Goal: Check status: Check status

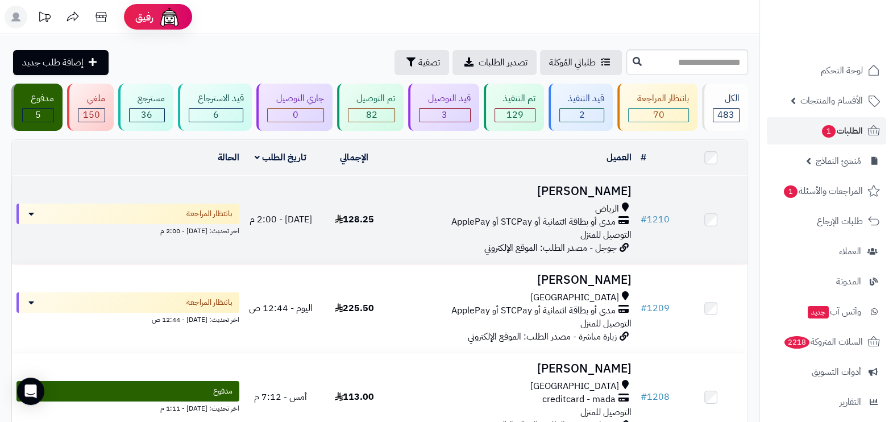
click at [484, 234] on div "الرياض مدى أو بطاقة ائتمانية أو STCPay أو ApplePay التوصيل للمنزل" at bounding box center [514, 221] width 236 height 39
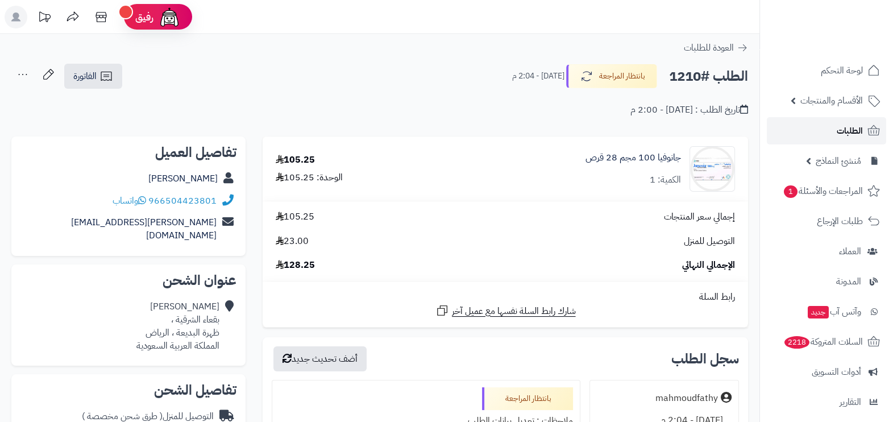
click at [819, 132] on link "الطلبات" at bounding box center [826, 130] width 119 height 27
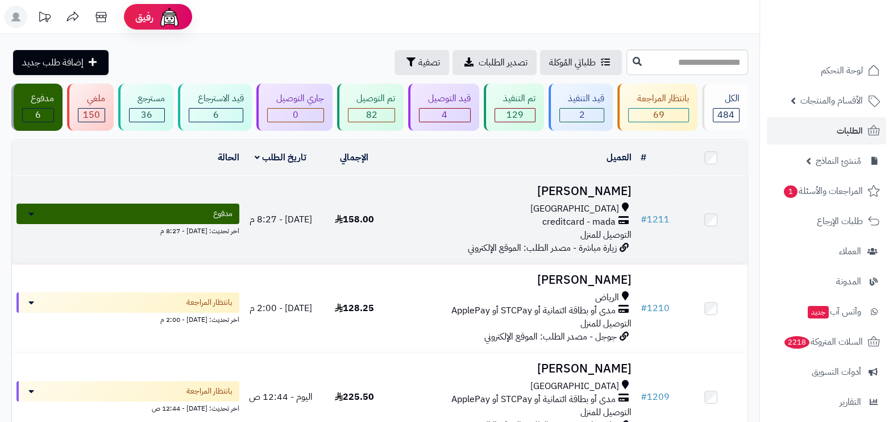
click at [467, 196] on td "هاني بندر مكة المكرمة creditcard - mada التوصيل للمنزل زيارة مباشرة - مصدر الطل…" at bounding box center [513, 220] width 245 height 88
click at [488, 197] on td "هاني بندر مكة المكرمة creditcard - mada التوصيل للمنزل زيارة مباشرة - مصدر الطل…" at bounding box center [513, 220] width 245 height 88
click at [588, 193] on h3 "[PERSON_NAME]" at bounding box center [514, 191] width 236 height 13
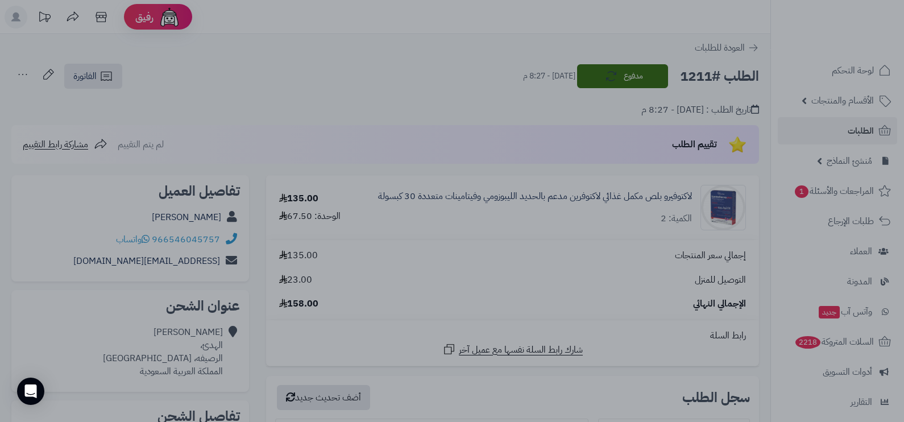
click at [537, 375] on div at bounding box center [452, 211] width 904 height 422
